Goal: Navigation & Orientation: Find specific page/section

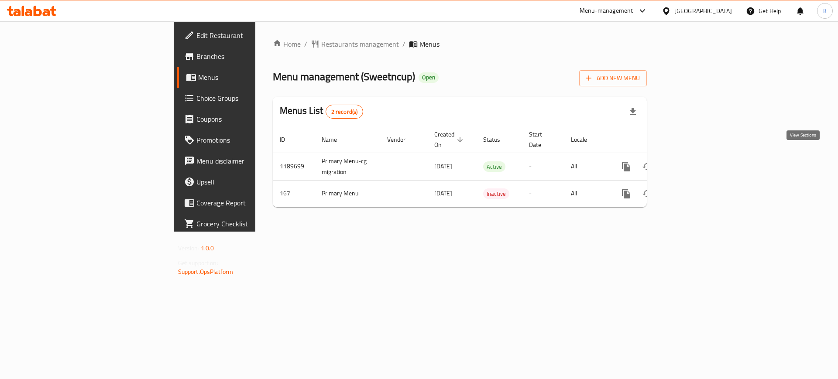
click at [693, 163] on icon "enhanced table" at bounding box center [689, 167] width 8 height 8
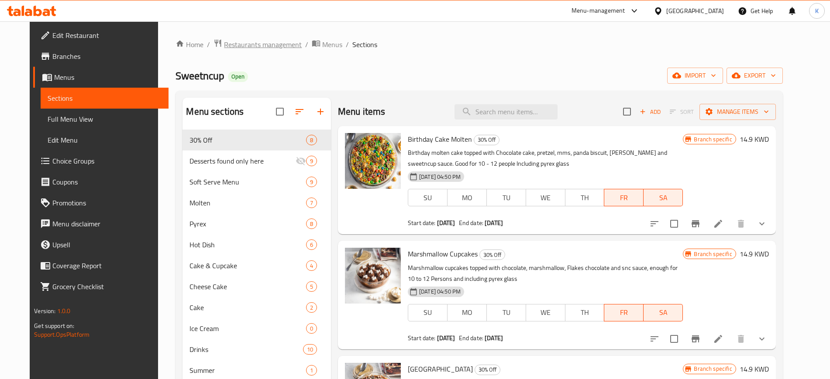
click at [237, 44] on span "Restaurants management" at bounding box center [263, 44] width 78 height 10
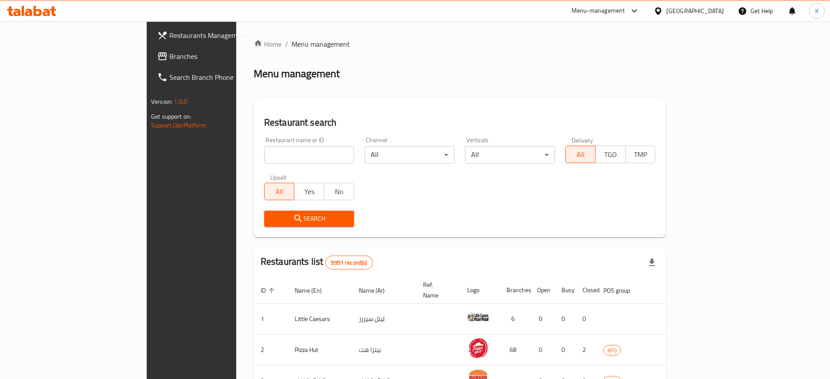
click at [264, 152] on input "search" at bounding box center [309, 154] width 90 height 17
type input "Health Stop"
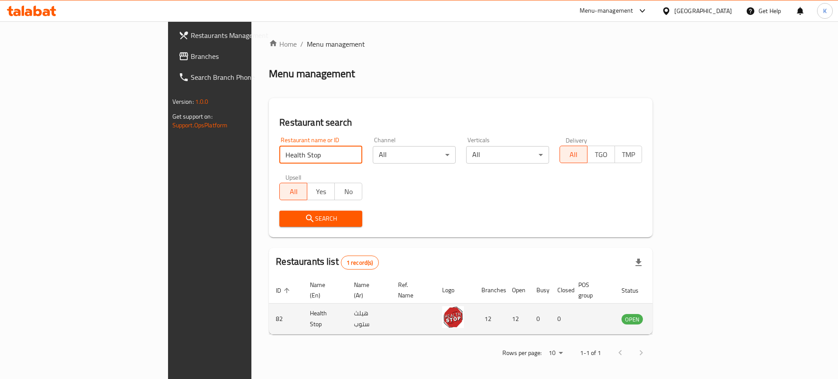
click at [677, 316] on icon "enhanced table" at bounding box center [673, 319] width 10 height 7
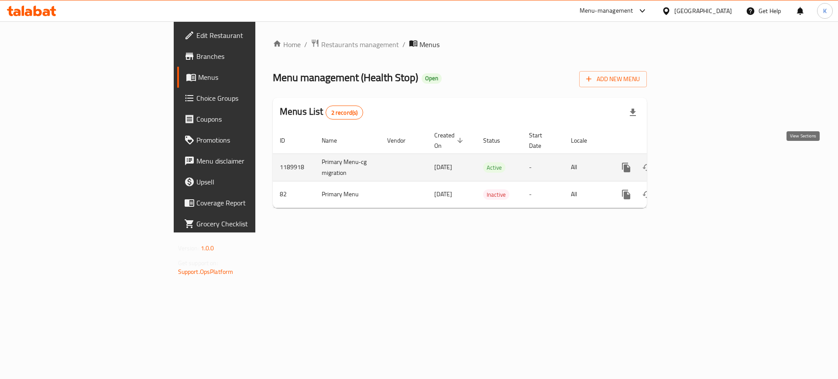
click at [694, 162] on icon "enhanced table" at bounding box center [689, 167] width 10 height 10
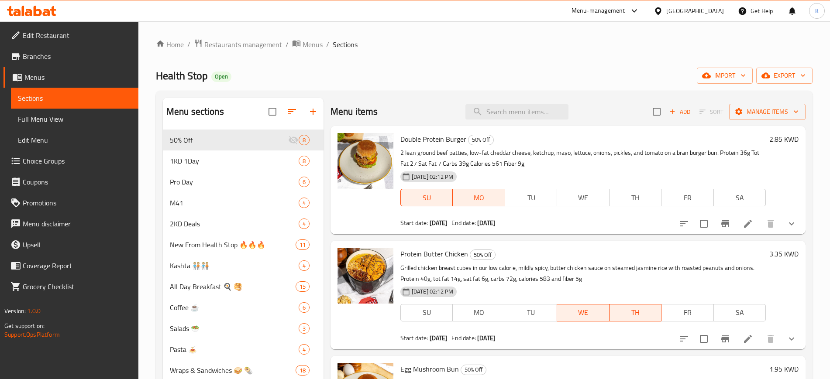
click at [436, 48] on ol "Home / Restaurants management / Menus / Sections" at bounding box center [484, 44] width 656 height 11
click at [535, 115] on input "search" at bounding box center [516, 111] width 103 height 15
click at [36, 76] on span "Menus" at bounding box center [77, 77] width 107 height 10
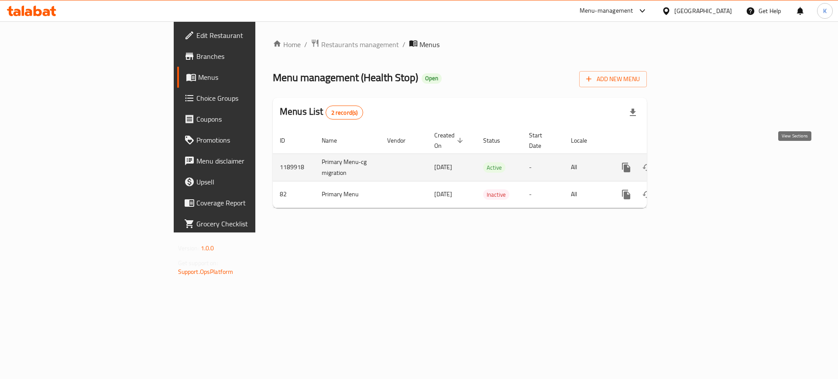
click at [693, 164] on icon "enhanced table" at bounding box center [689, 168] width 8 height 8
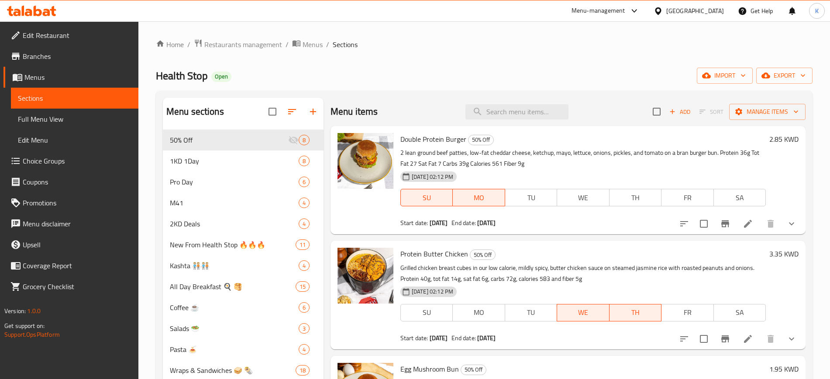
click at [345, 63] on div "Home / Restaurants management / Menus / Sections Health Stop Open import export…" at bounding box center [484, 351] width 656 height 625
click at [197, 202] on span "M41" at bounding box center [222, 203] width 104 height 10
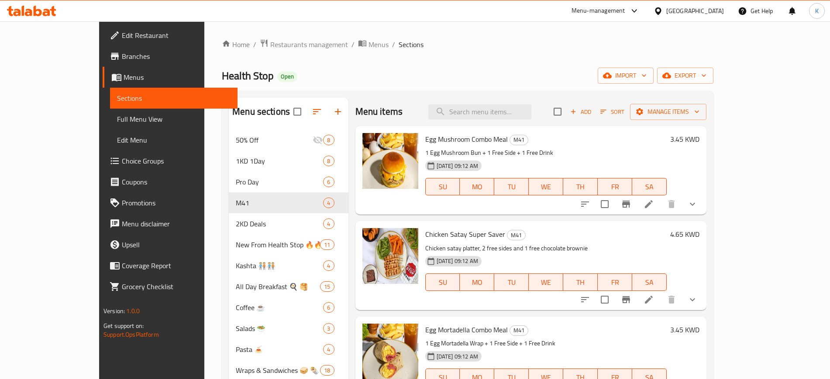
click at [122, 54] on span "Branches" at bounding box center [176, 56] width 109 height 10
